Goal: Task Accomplishment & Management: Use online tool/utility

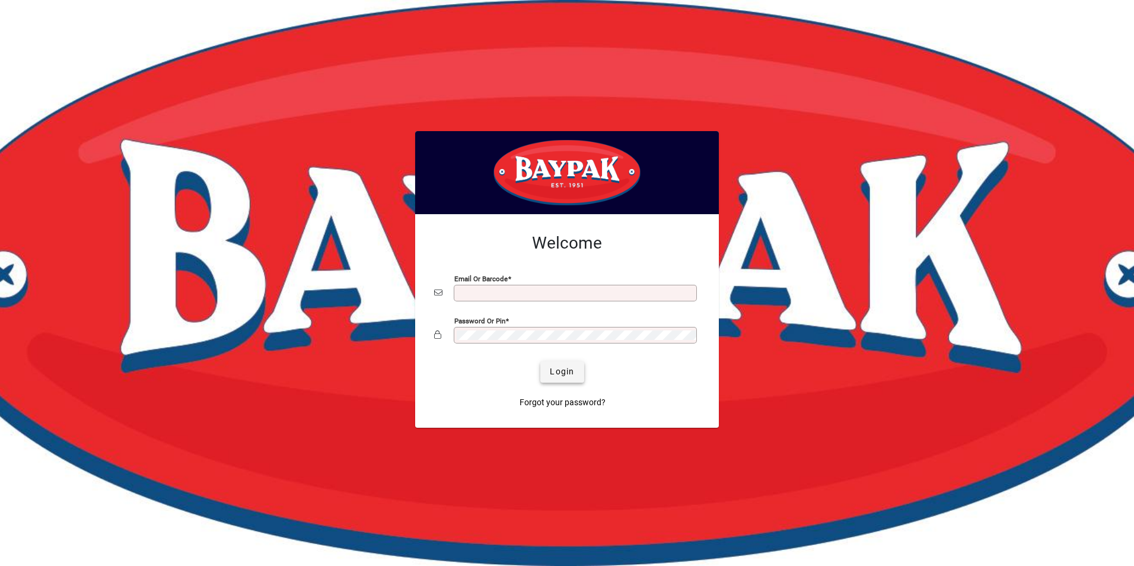
type input "**********"
click at [566, 371] on span "Login" at bounding box center [562, 371] width 24 height 12
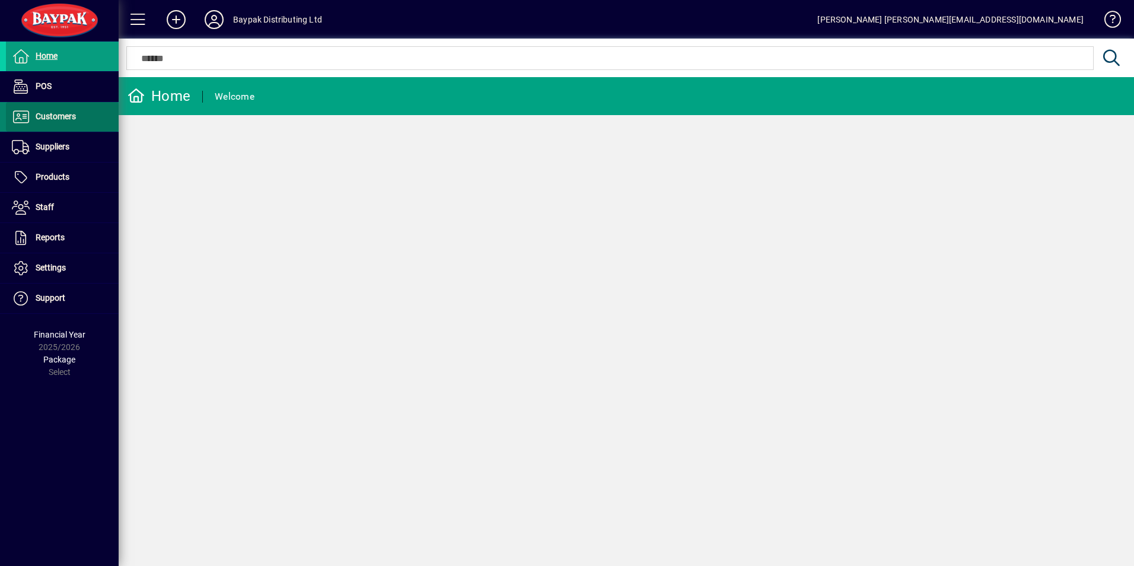
click at [62, 113] on span "Customers" at bounding box center [56, 116] width 40 height 9
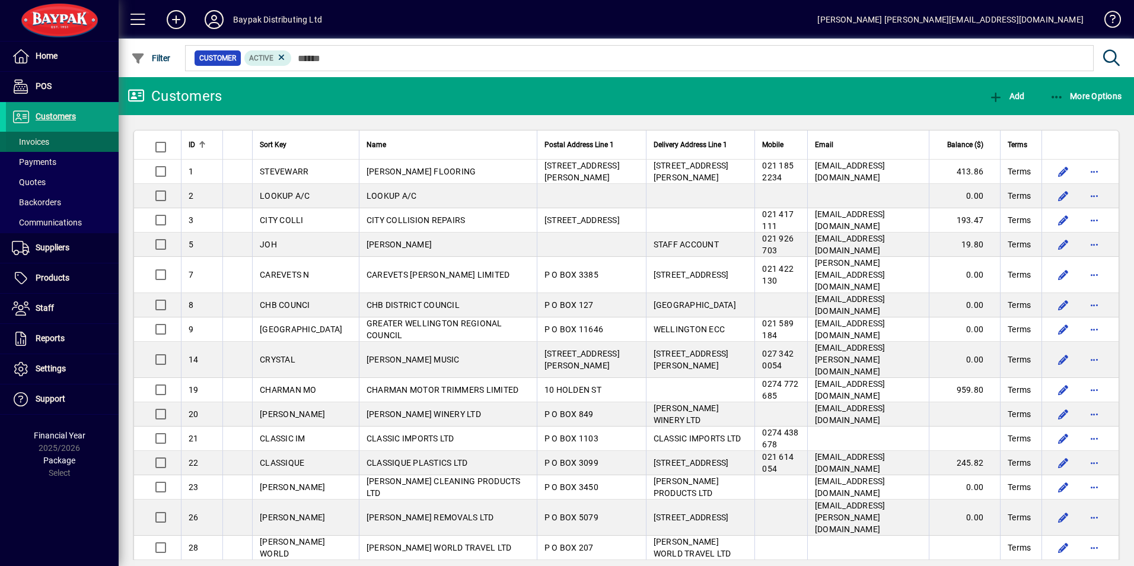
click at [50, 138] on span at bounding box center [62, 142] width 113 height 28
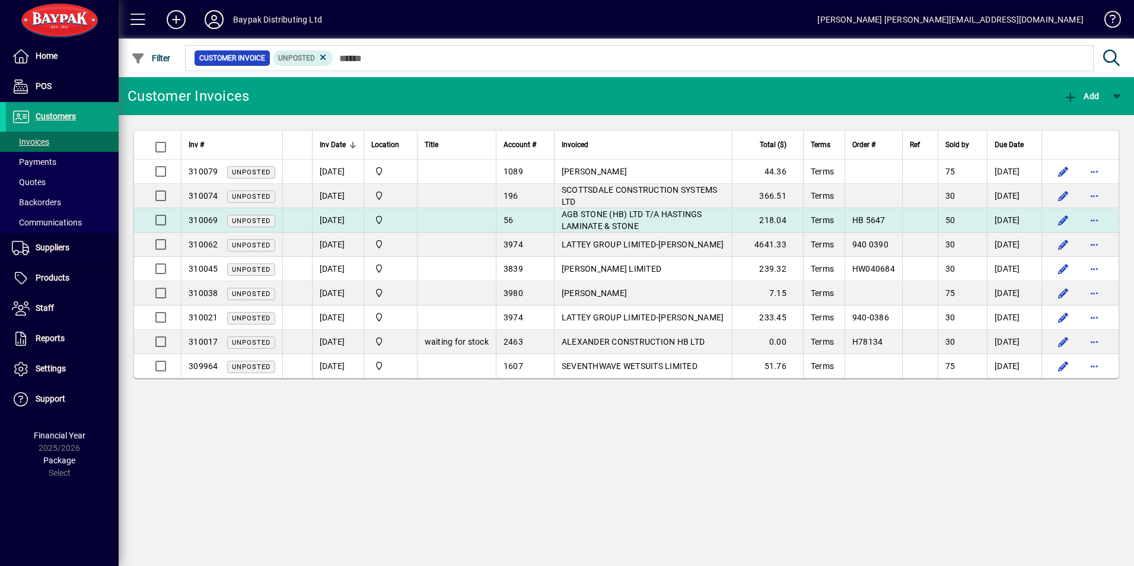
click at [453, 215] on td at bounding box center [456, 220] width 79 height 24
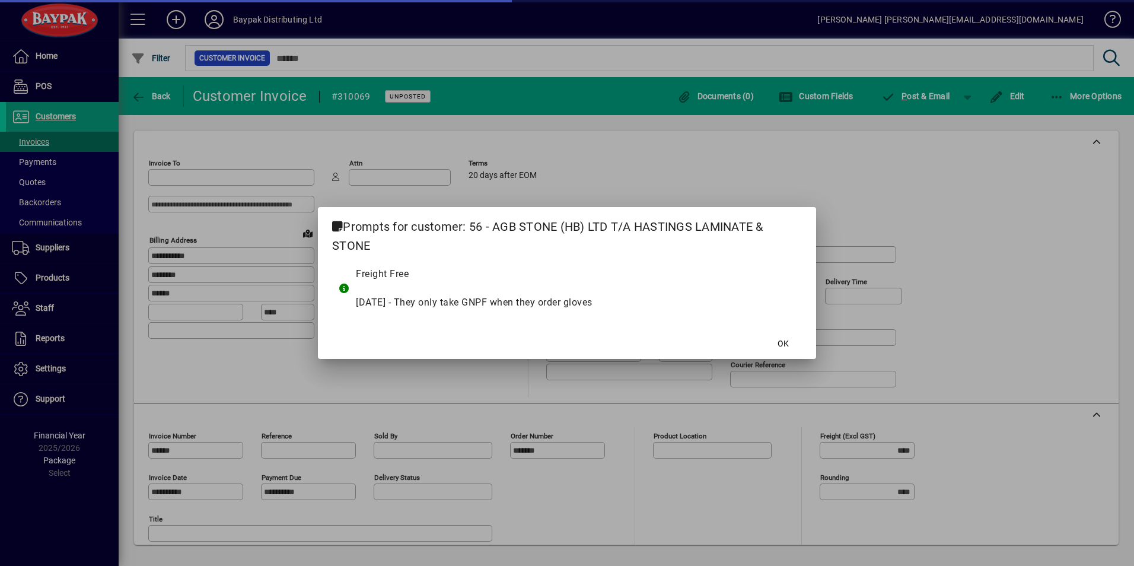
type input "**********"
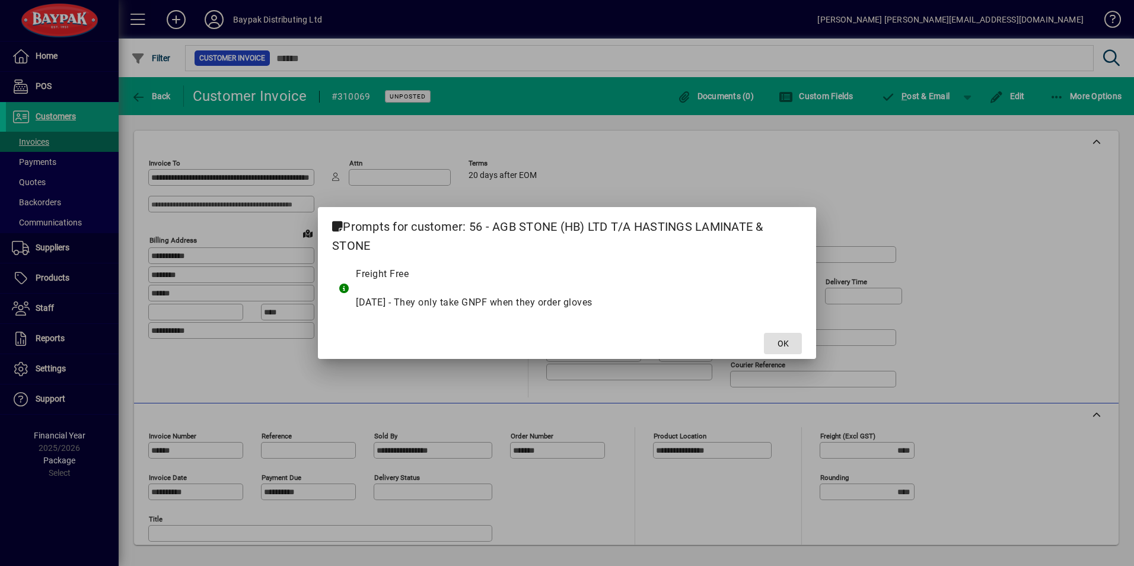
click at [782, 338] on span "OK" at bounding box center [783, 344] width 11 height 12
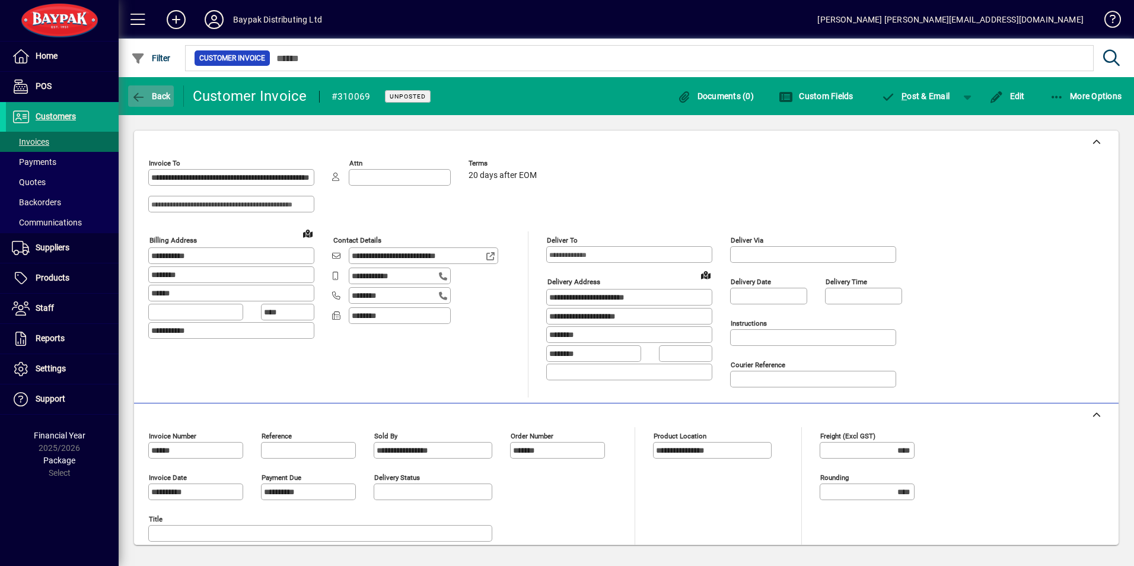
click at [146, 98] on span "Back" at bounding box center [151, 95] width 40 height 9
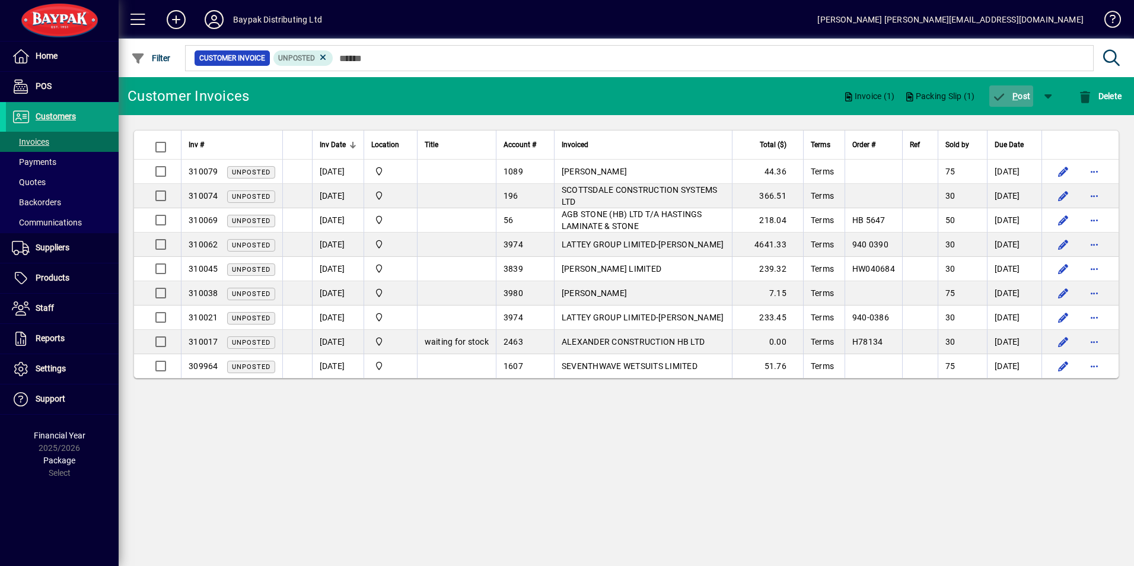
click at [1020, 93] on span "P ost" at bounding box center [1011, 95] width 39 height 9
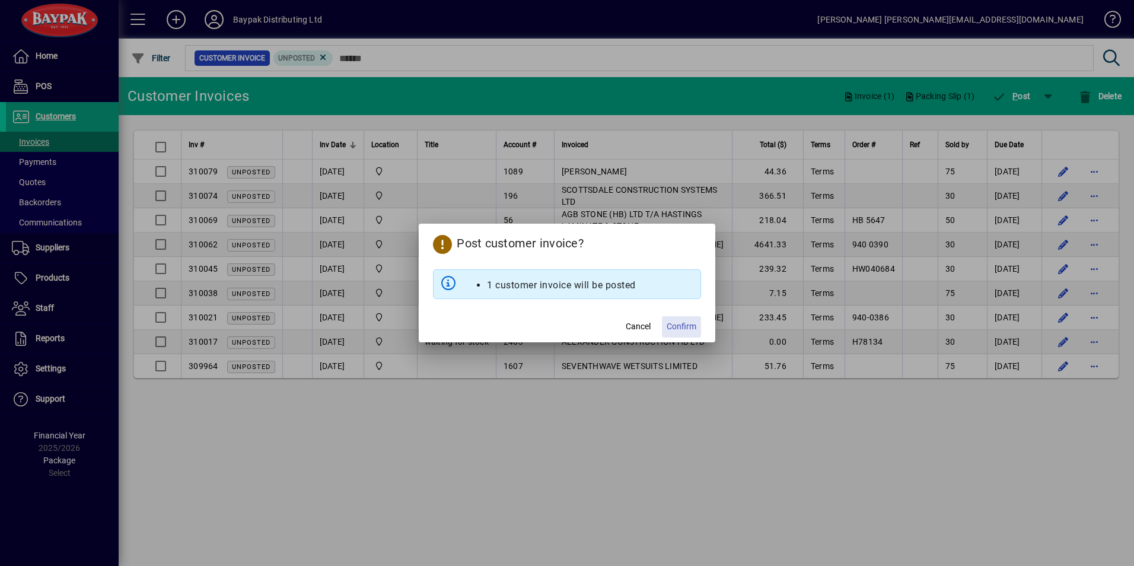
click at [683, 326] on span "Confirm" at bounding box center [682, 326] width 30 height 12
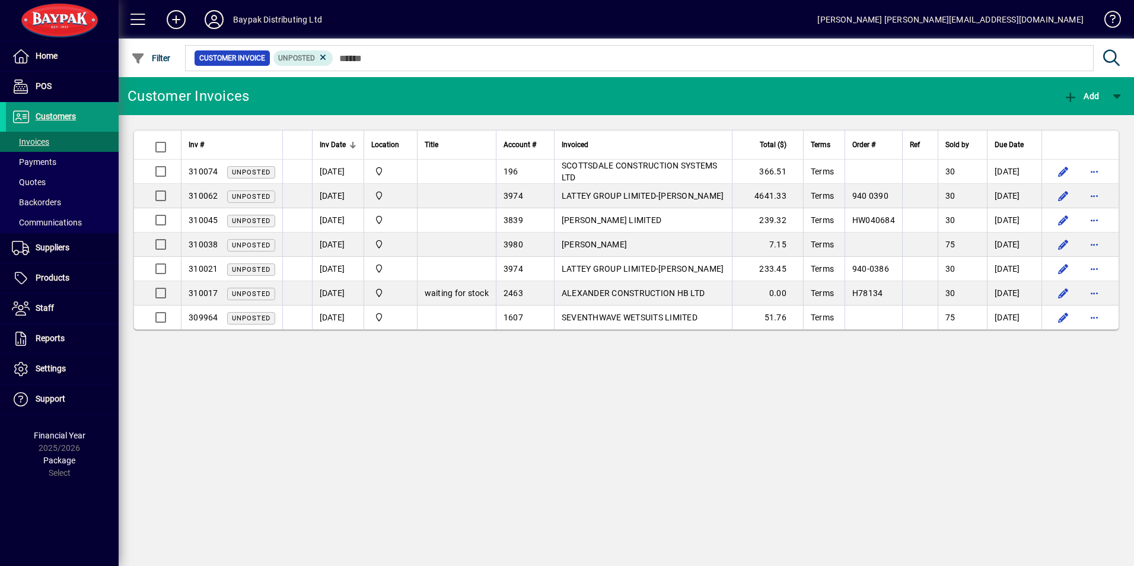
click at [46, 112] on span "Customers" at bounding box center [56, 116] width 40 height 9
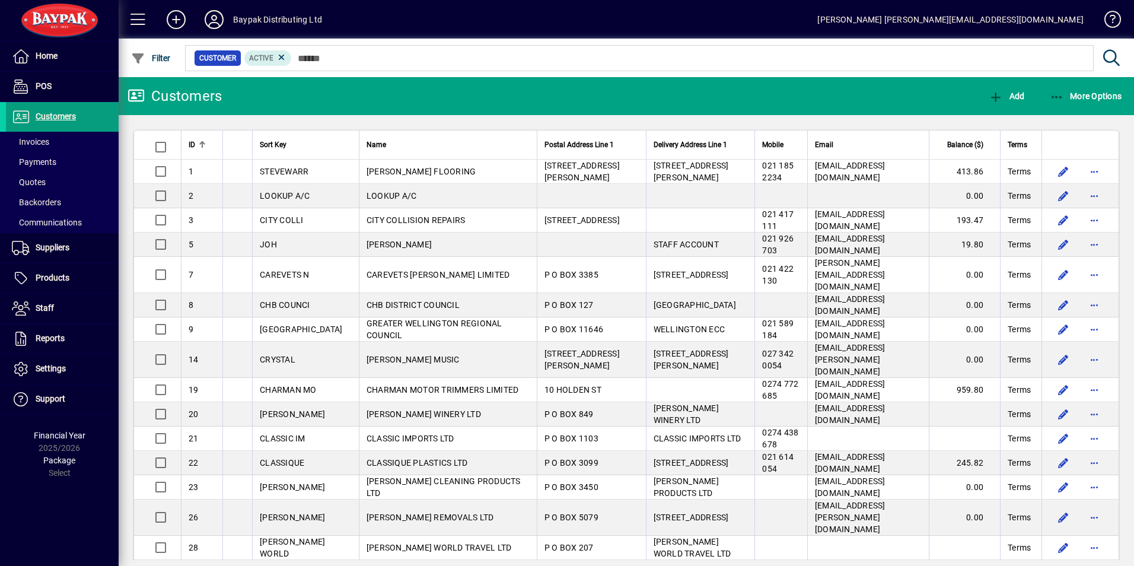
click at [215, 20] on icon at bounding box center [214, 19] width 24 height 19
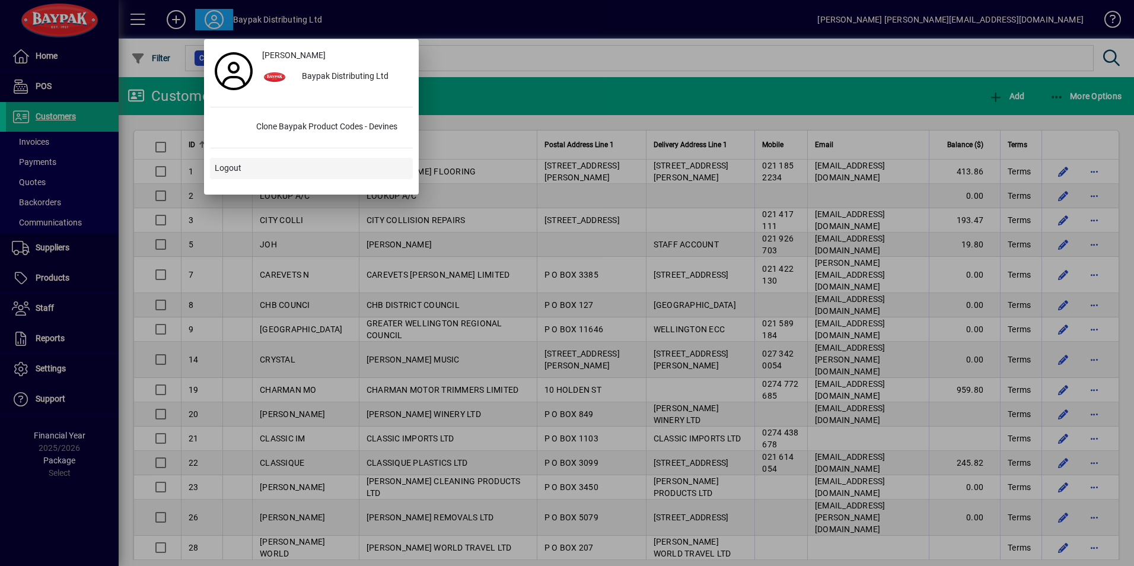
click at [231, 168] on span "Logout" at bounding box center [228, 168] width 27 height 12
